Goal: Navigation & Orientation: Find specific page/section

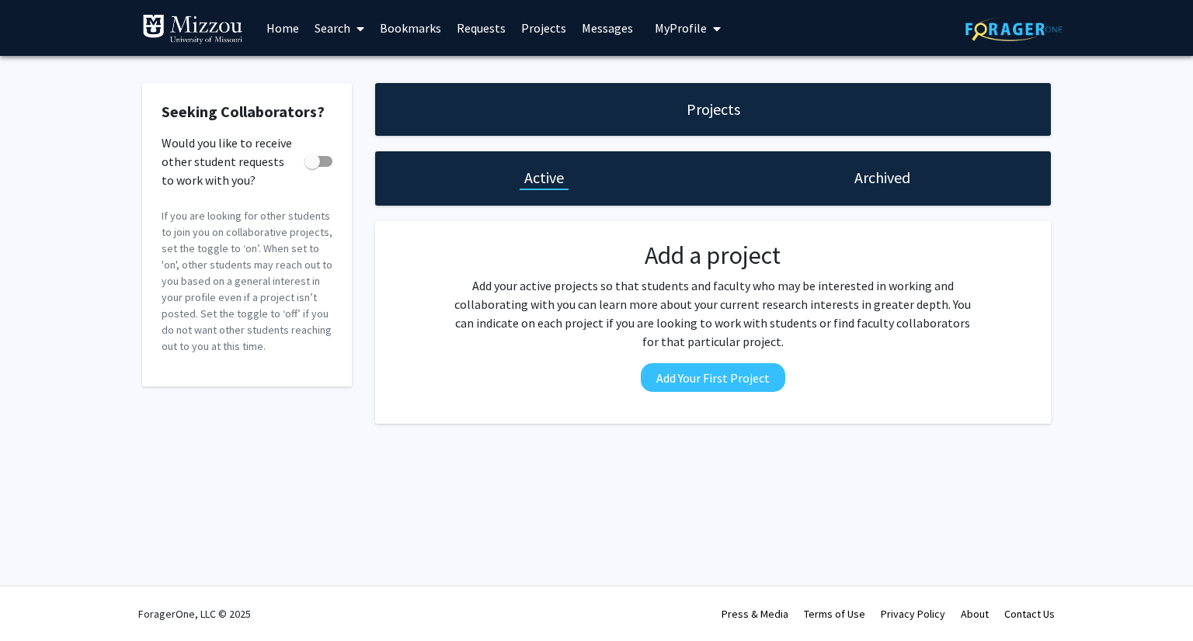
click at [770, 606] on div "Press & Media" at bounding box center [754, 614] width 67 height 54
click at [540, 36] on link "Projects" at bounding box center [543, 28] width 61 height 54
click at [691, 29] on span "My Profile" at bounding box center [681, 28] width 52 height 16
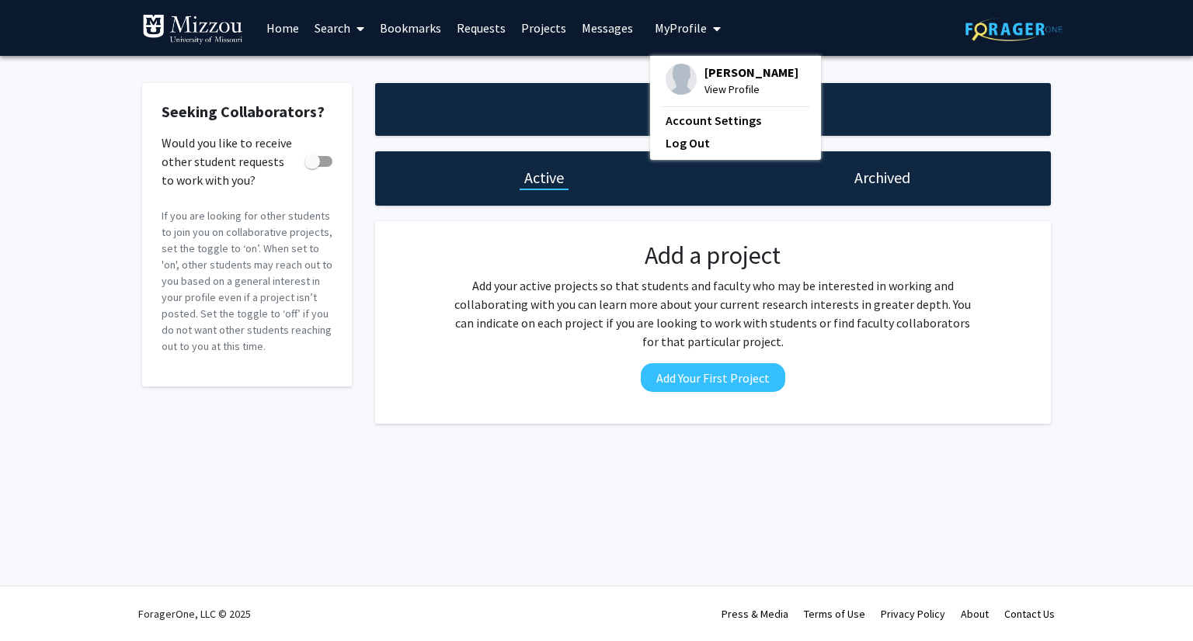
click at [680, 78] on img at bounding box center [680, 79] width 31 height 31
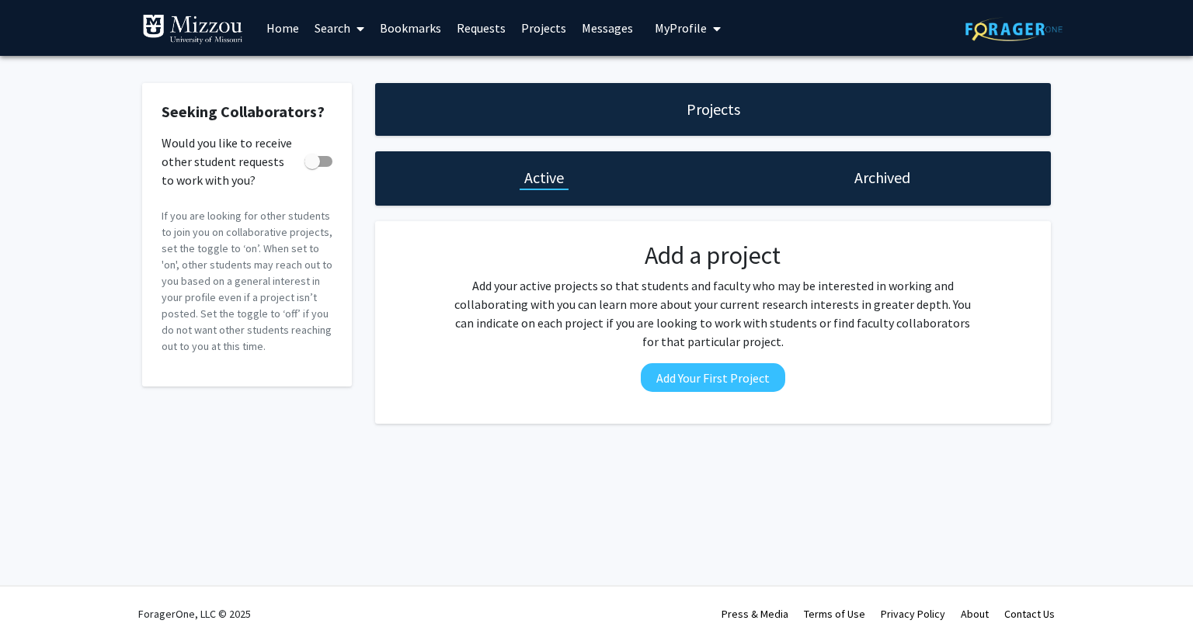
click at [485, 25] on link "Requests" at bounding box center [481, 28] width 64 height 54
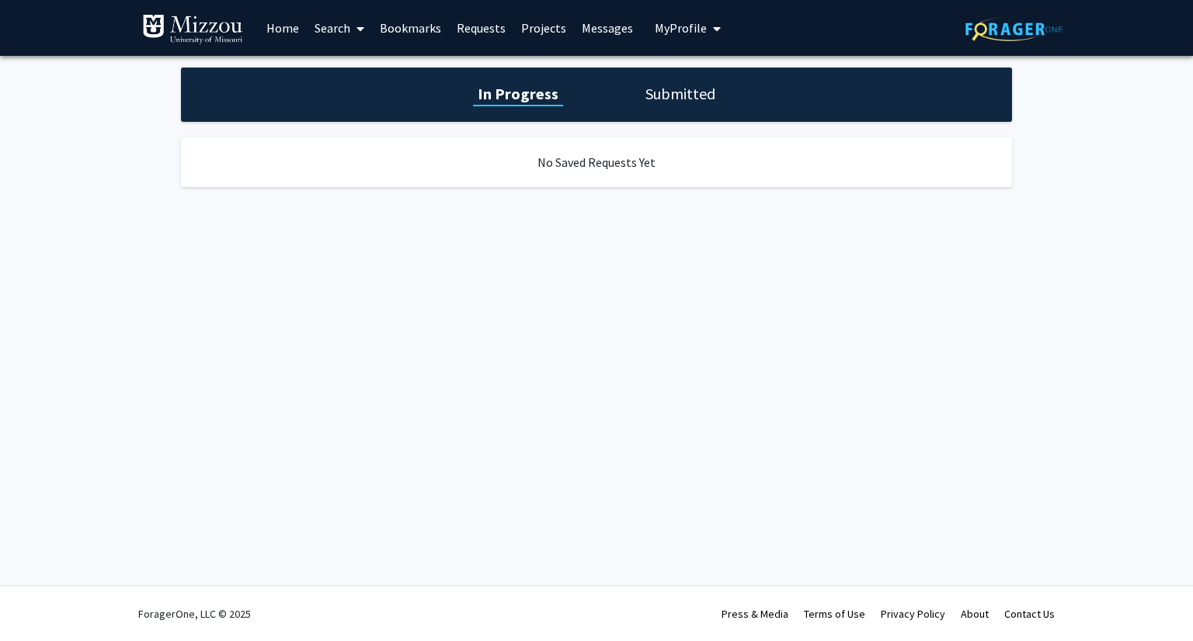
click at [388, 32] on link "Bookmarks" at bounding box center [410, 28] width 77 height 54
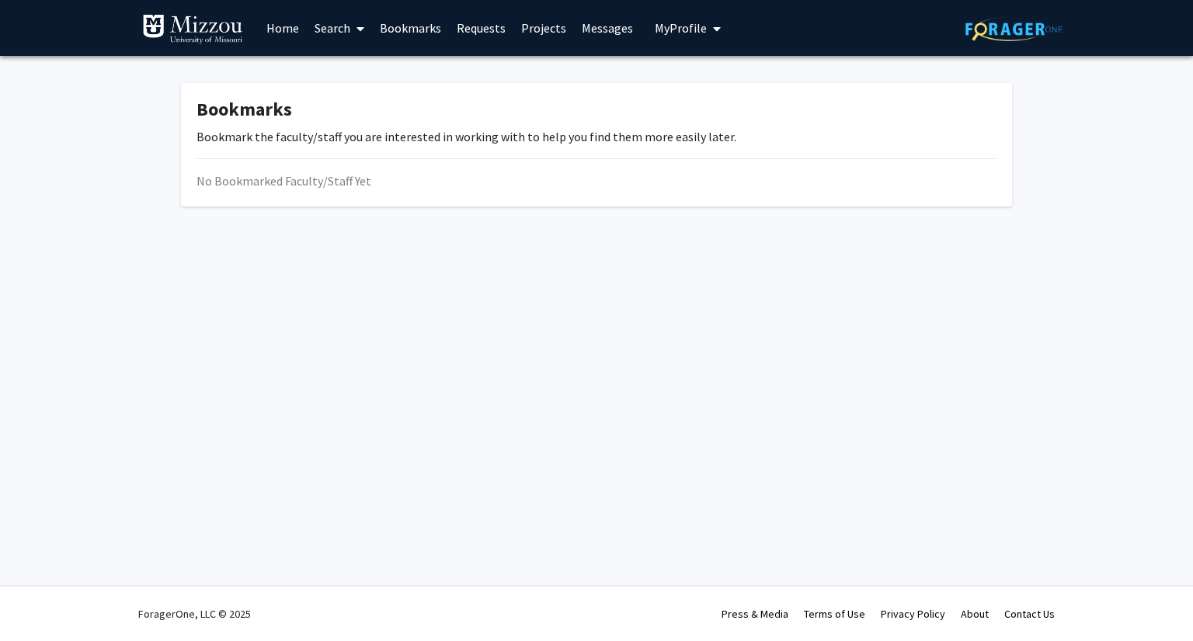
click at [339, 31] on link "Search" at bounding box center [339, 28] width 65 height 54
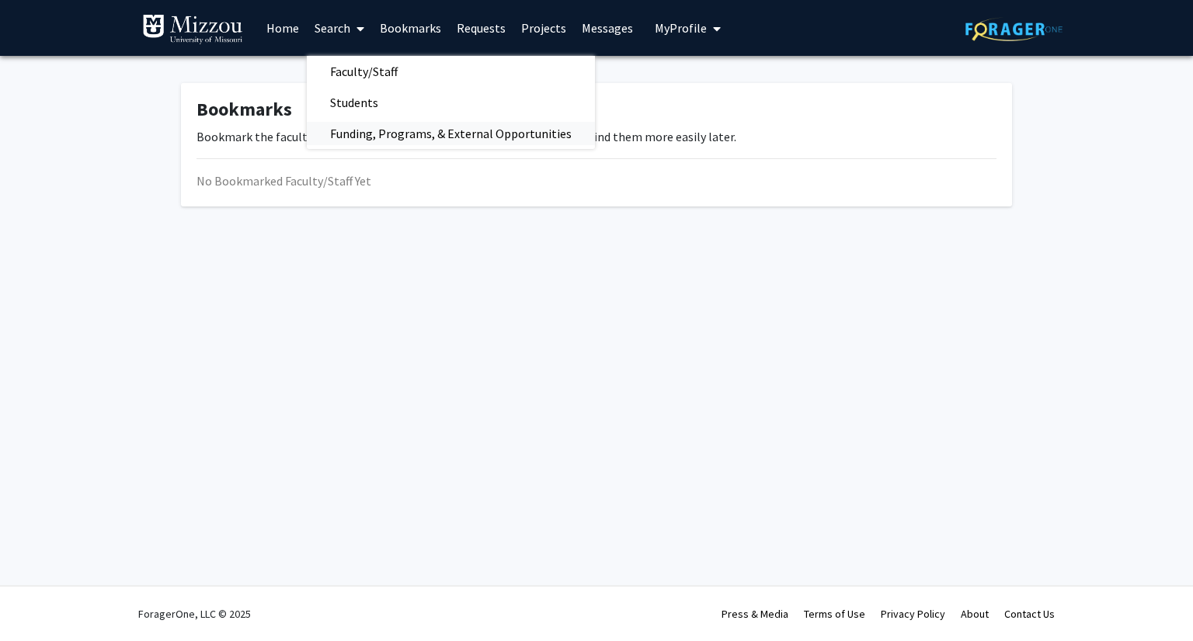
click at [377, 135] on span "Funding, Programs, & External Opportunities" at bounding box center [451, 133] width 288 height 31
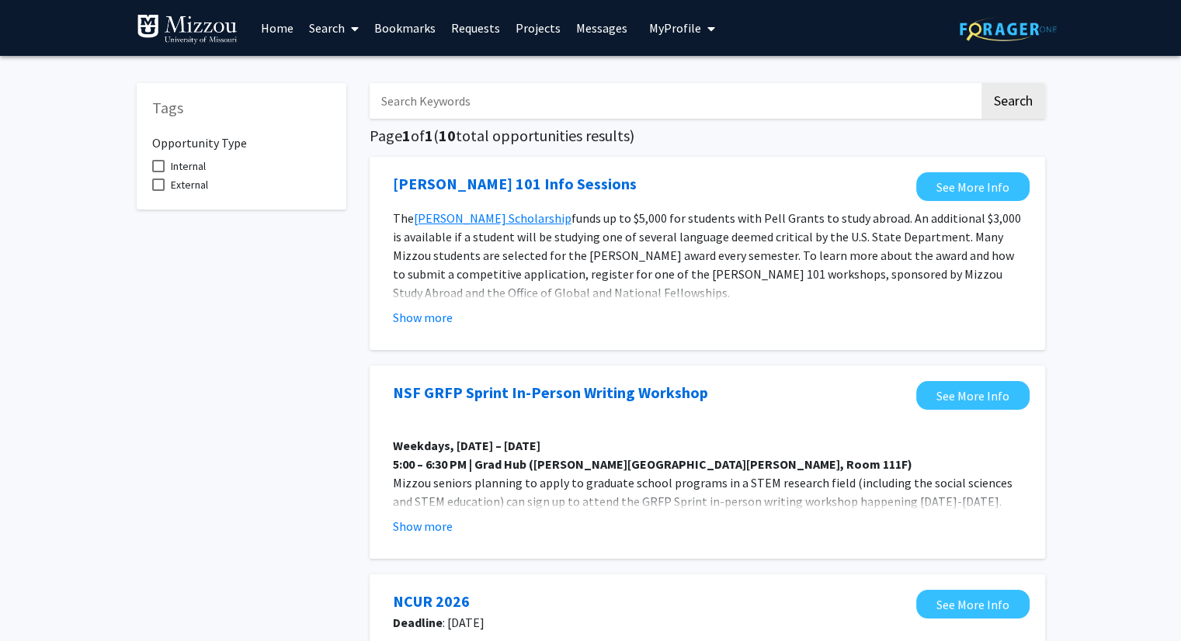
click at [349, 30] on span at bounding box center [352, 29] width 14 height 54
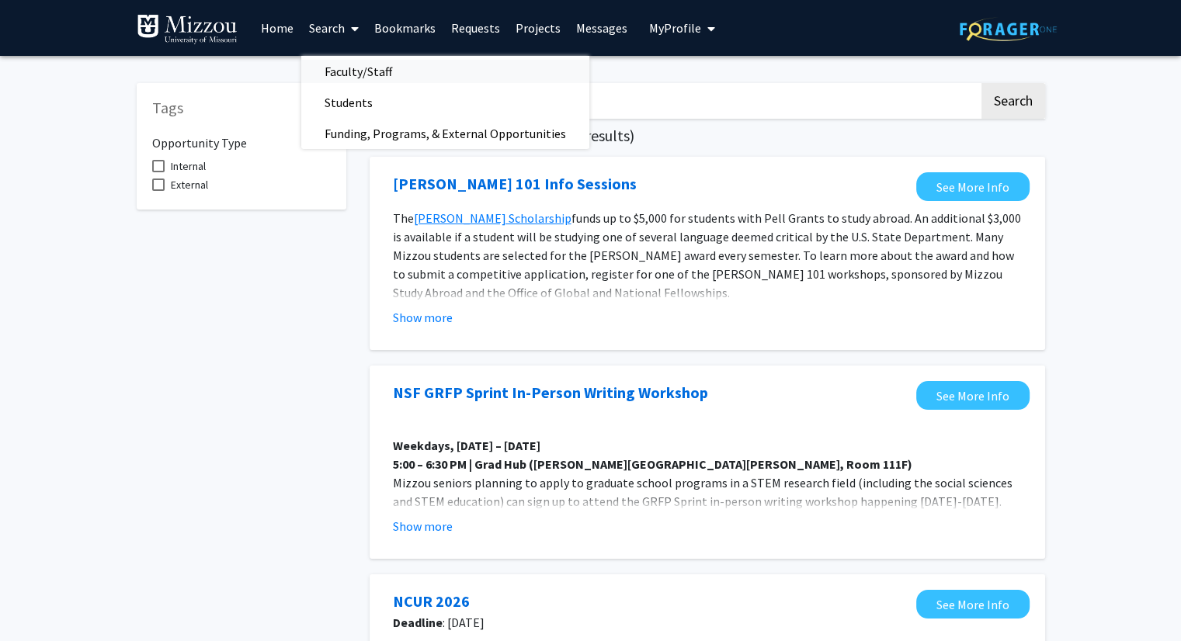
click at [357, 69] on span "Faculty/Staff" at bounding box center [358, 71] width 114 height 31
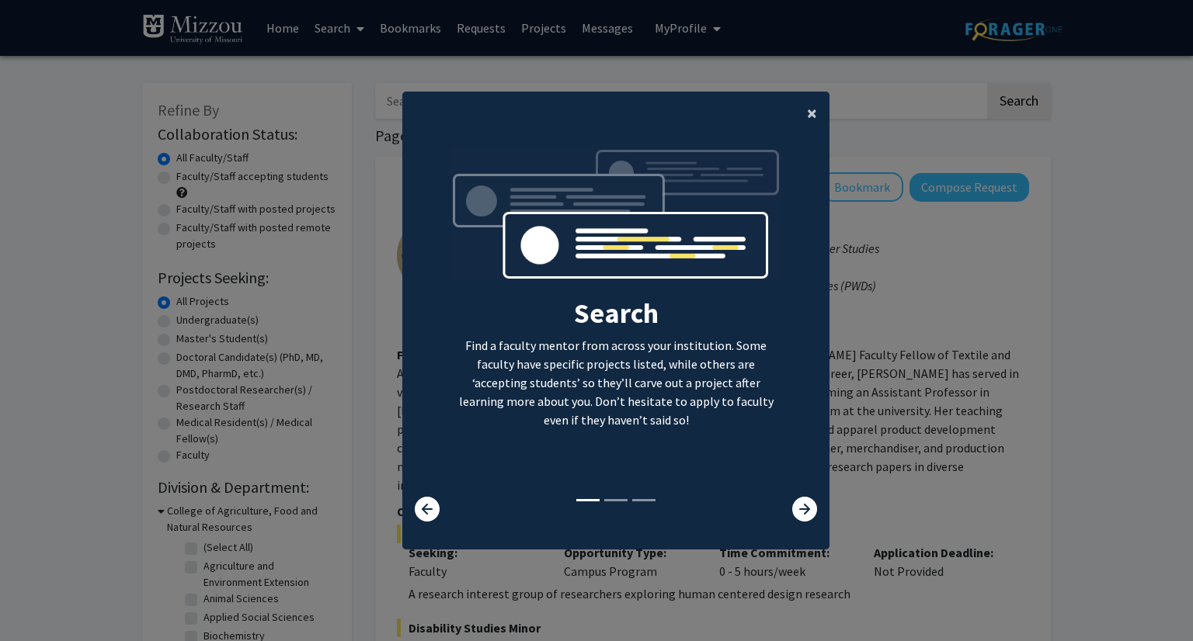
click at [809, 109] on span "×" at bounding box center [812, 113] width 10 height 24
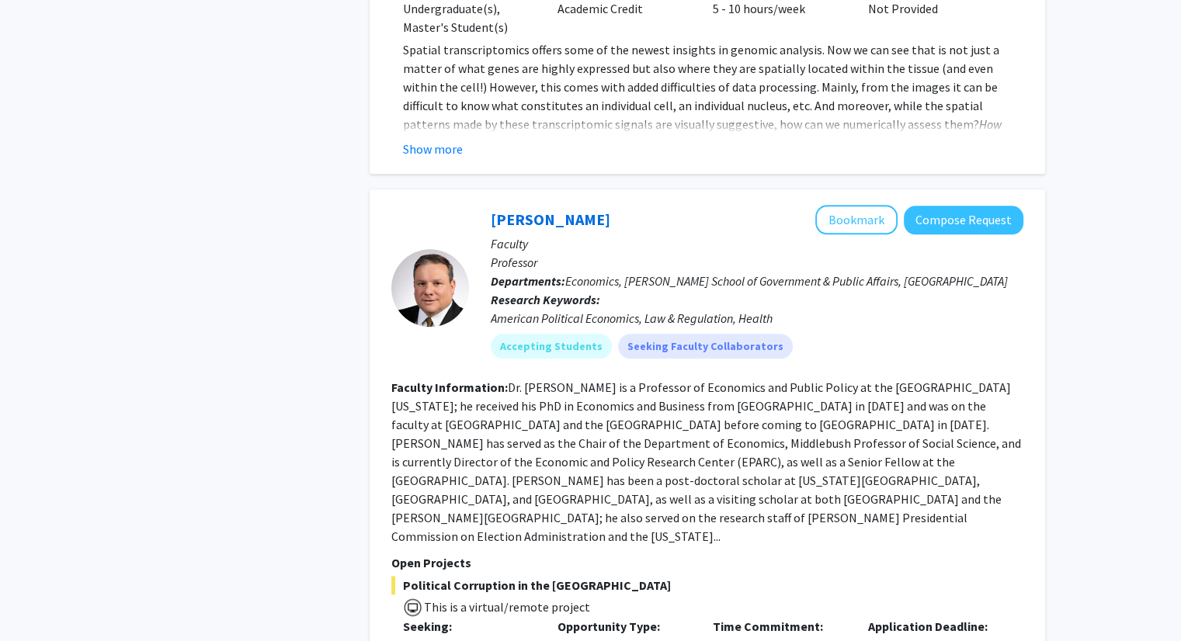
scroll to position [1611, 0]
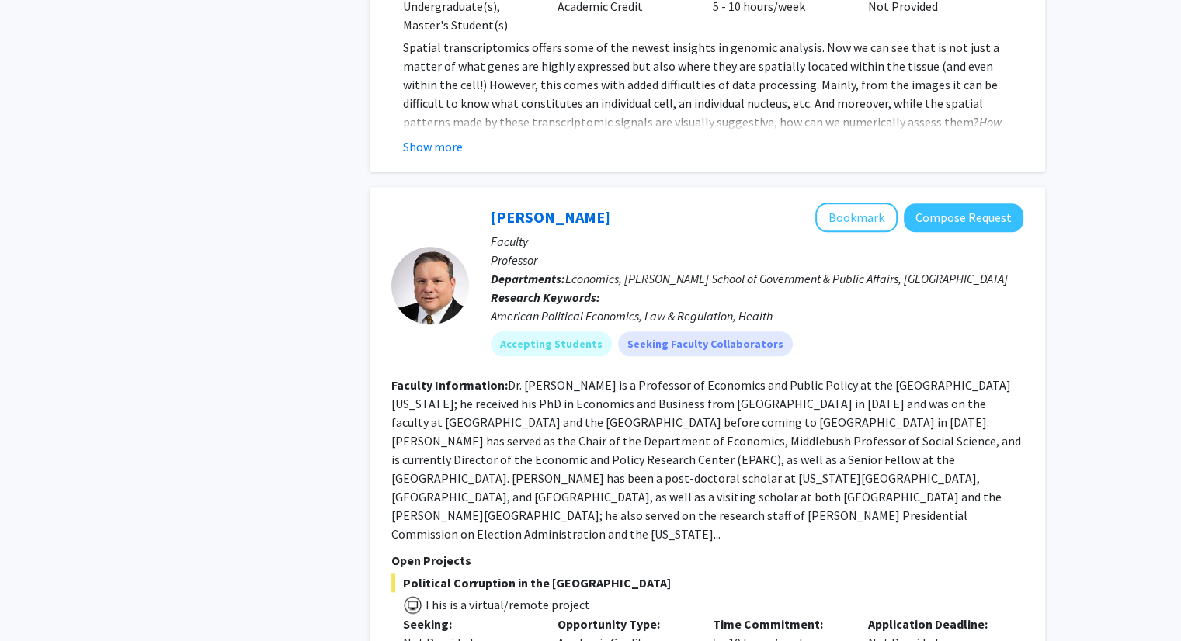
click at [646, 251] on p "Professor" at bounding box center [757, 260] width 533 height 19
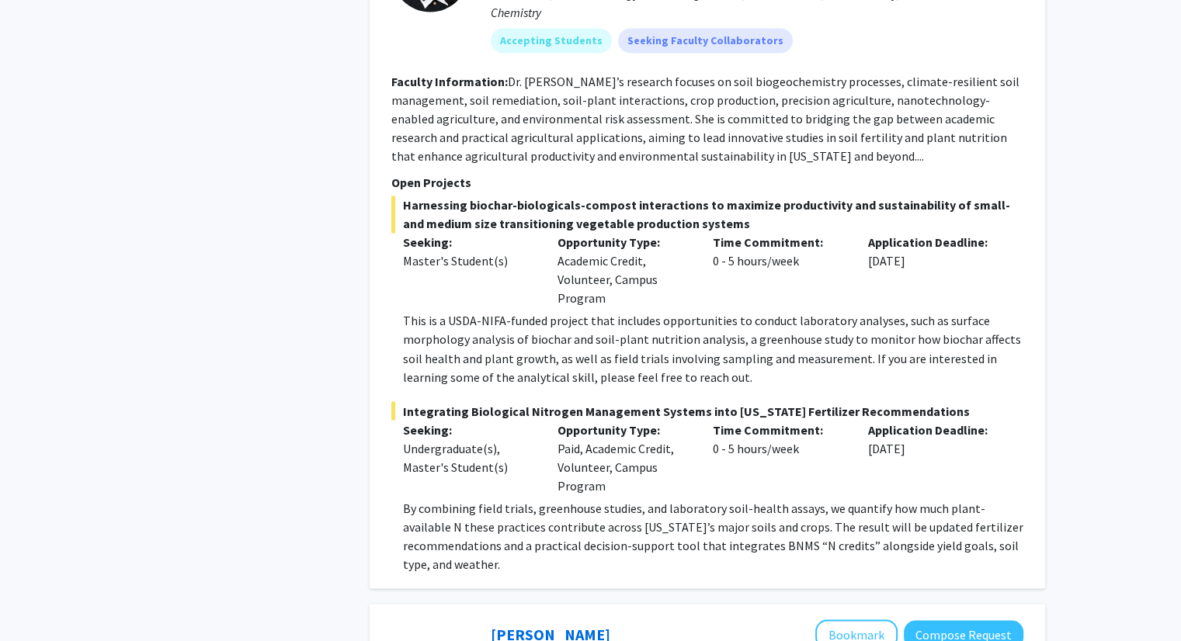
scroll to position [2926, 0]
